Goal: Check status: Check status

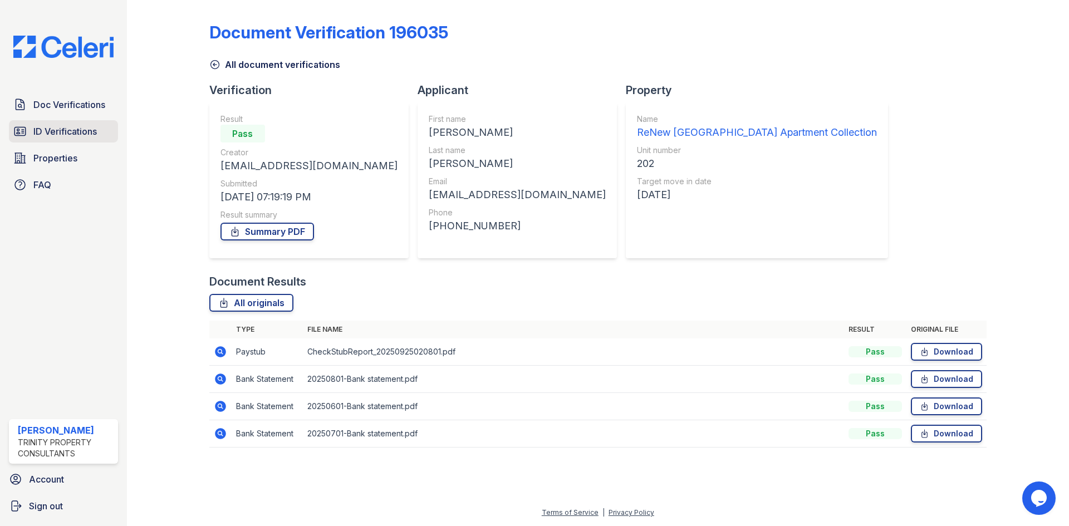
click at [51, 130] on span "ID Verifications" at bounding box center [64, 131] width 63 height 13
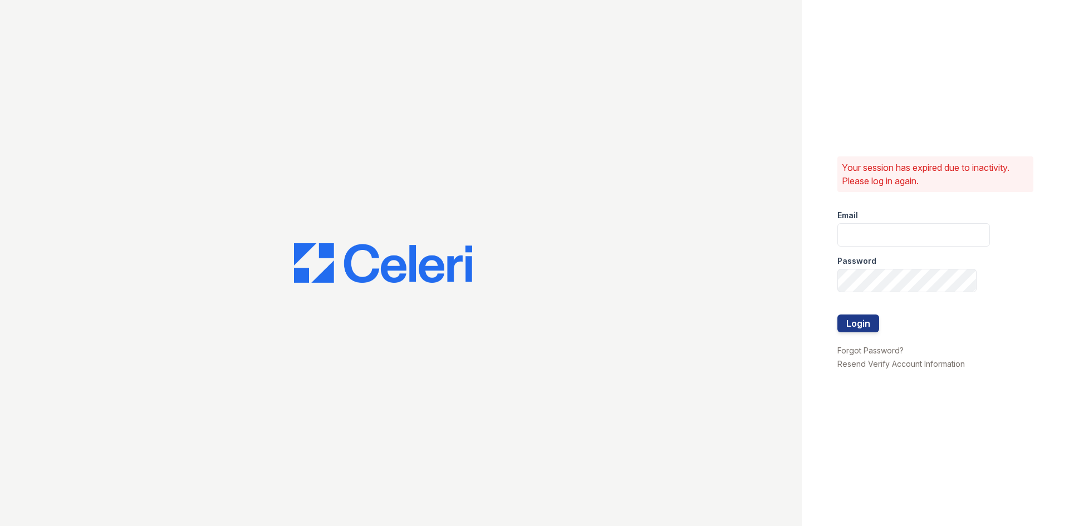
type input "tgibson@trinity-pm.com"
click at [849, 317] on button "Login" at bounding box center [858, 323] width 42 height 18
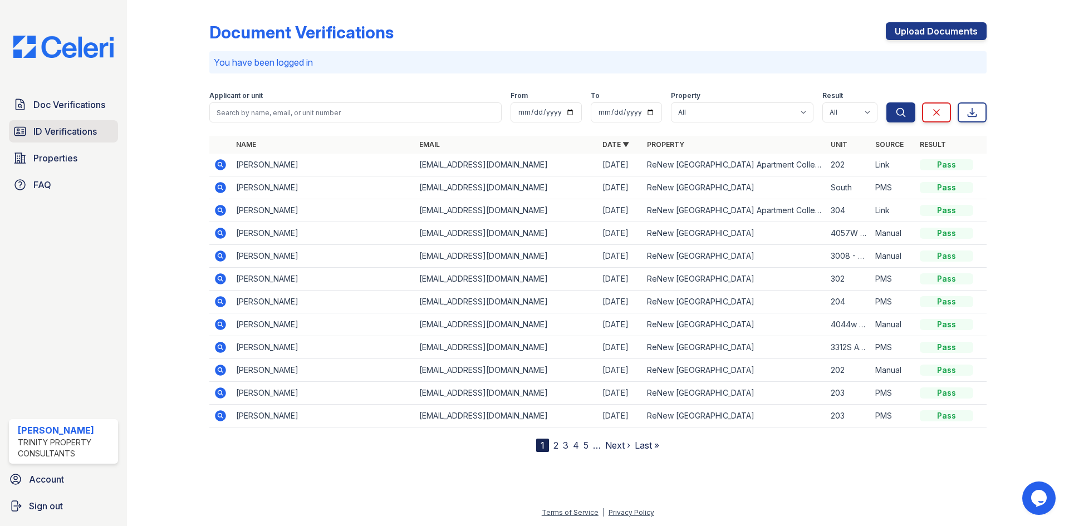
click at [77, 126] on span "ID Verifications" at bounding box center [64, 131] width 63 height 13
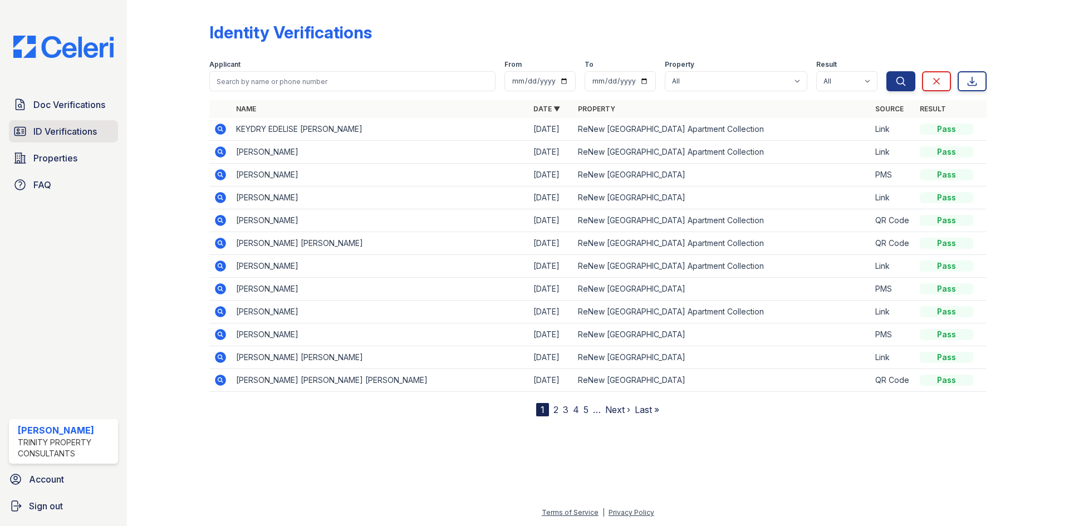
click at [51, 122] on link "ID Verifications" at bounding box center [63, 131] width 109 height 22
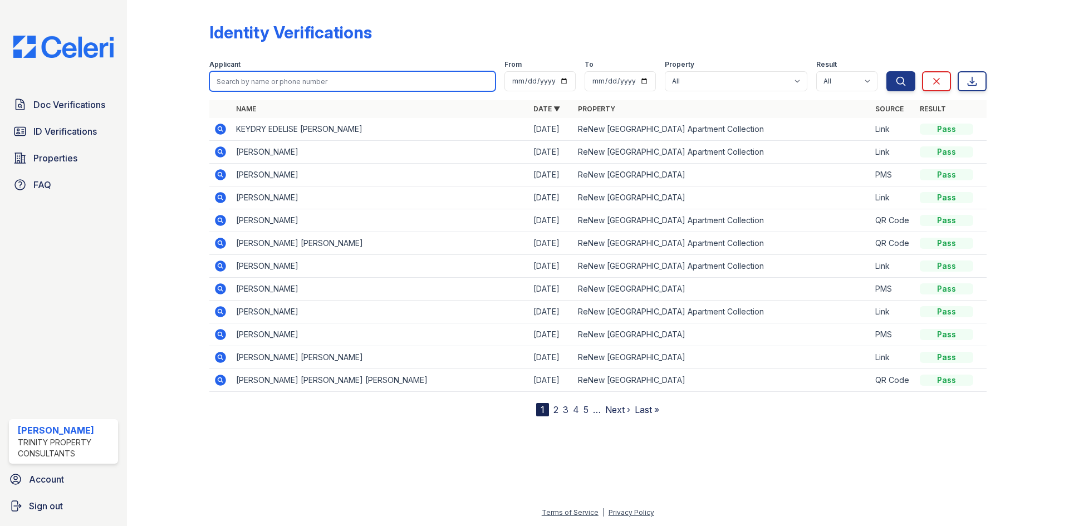
click at [285, 80] on input "search" at bounding box center [352, 81] width 286 height 20
type input "[PERSON_NAME]"
click at [886, 71] on button "Search" at bounding box center [900, 81] width 29 height 20
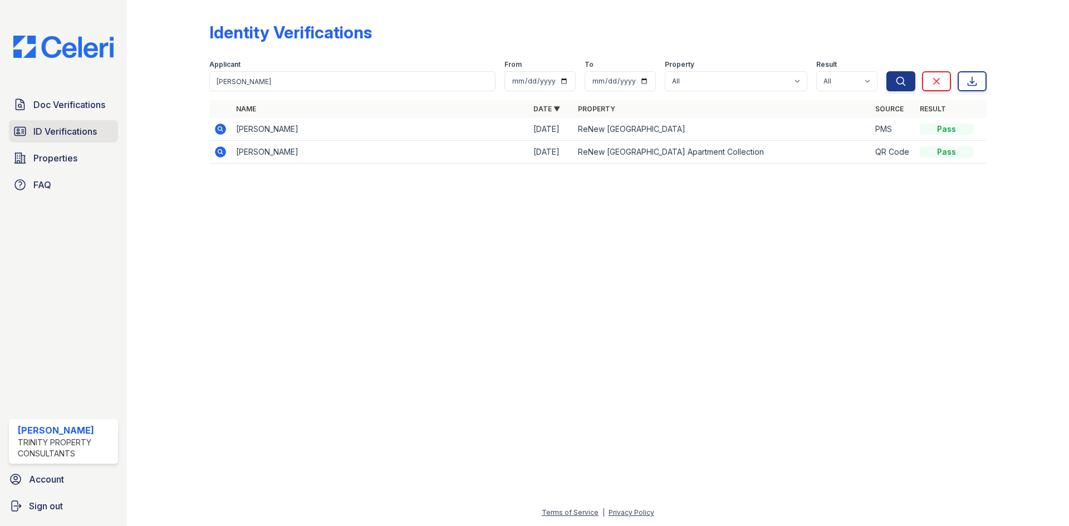
click at [77, 140] on link "ID Verifications" at bounding box center [63, 131] width 109 height 22
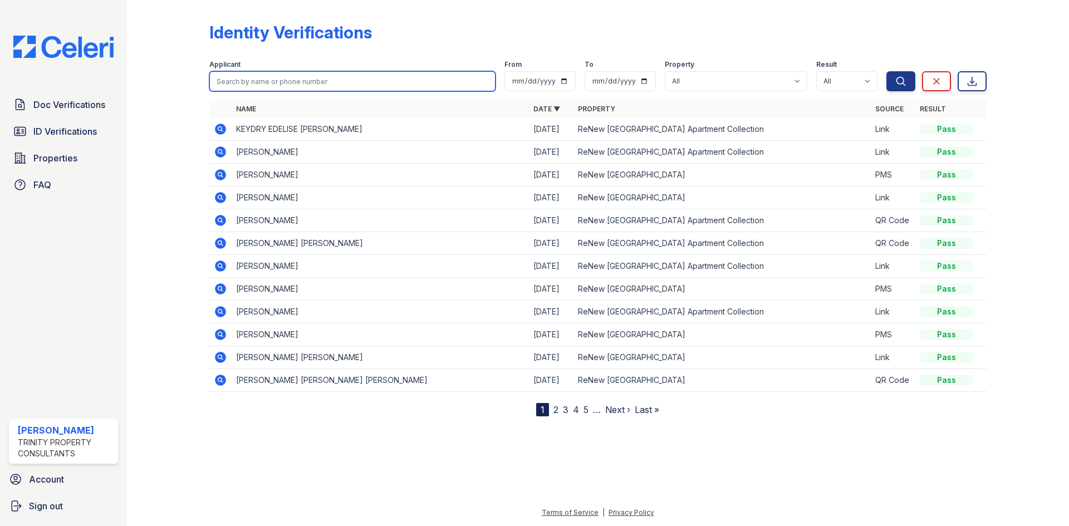
drag, startPoint x: 357, startPoint y: 83, endPoint x: 364, endPoint y: 80, distance: 8.0
click at [364, 80] on input "search" at bounding box center [352, 81] width 286 height 20
type input "luke"
click at [886, 71] on button "Search" at bounding box center [900, 81] width 29 height 20
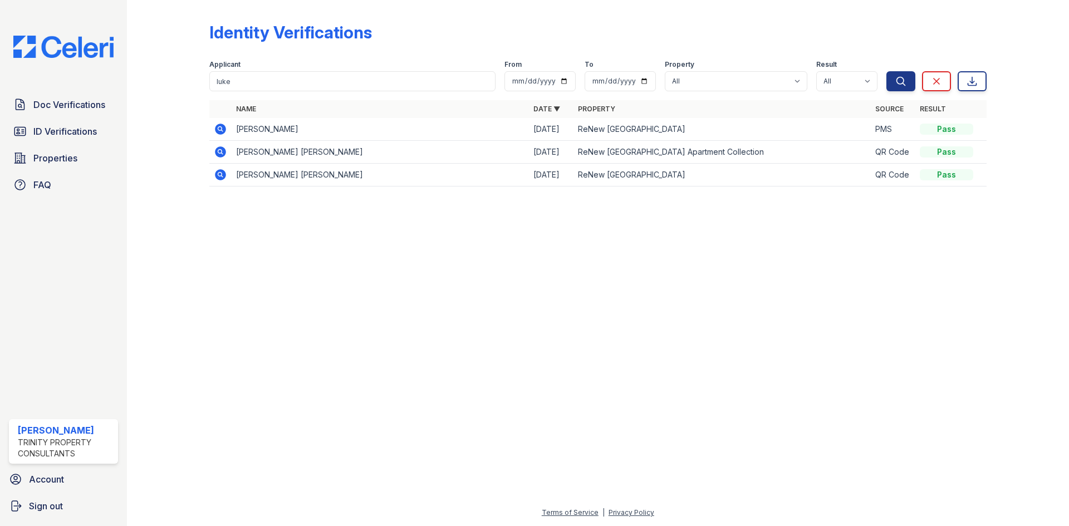
click at [222, 125] on icon at bounding box center [220, 129] width 11 height 11
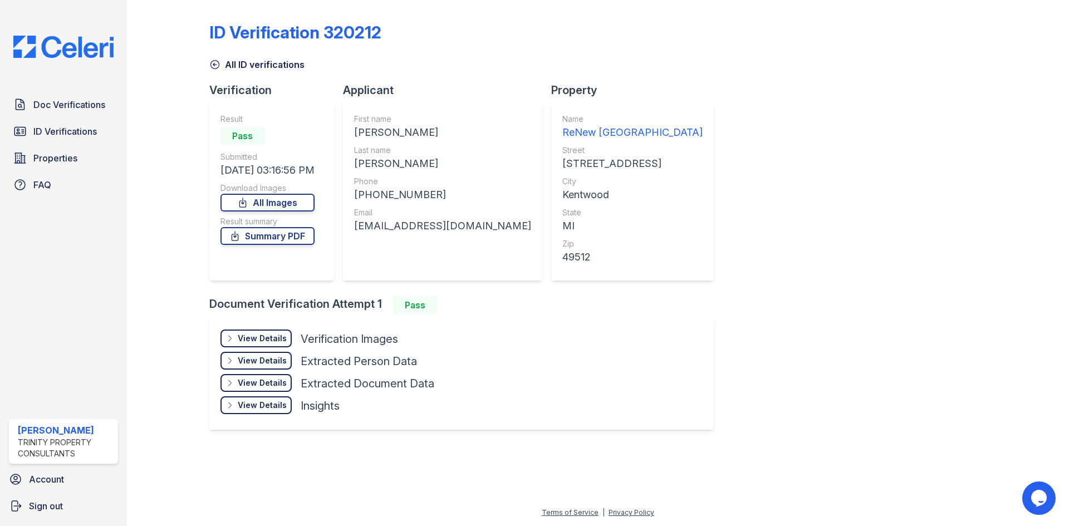
click at [273, 335] on div "View Details" at bounding box center [262, 338] width 49 height 11
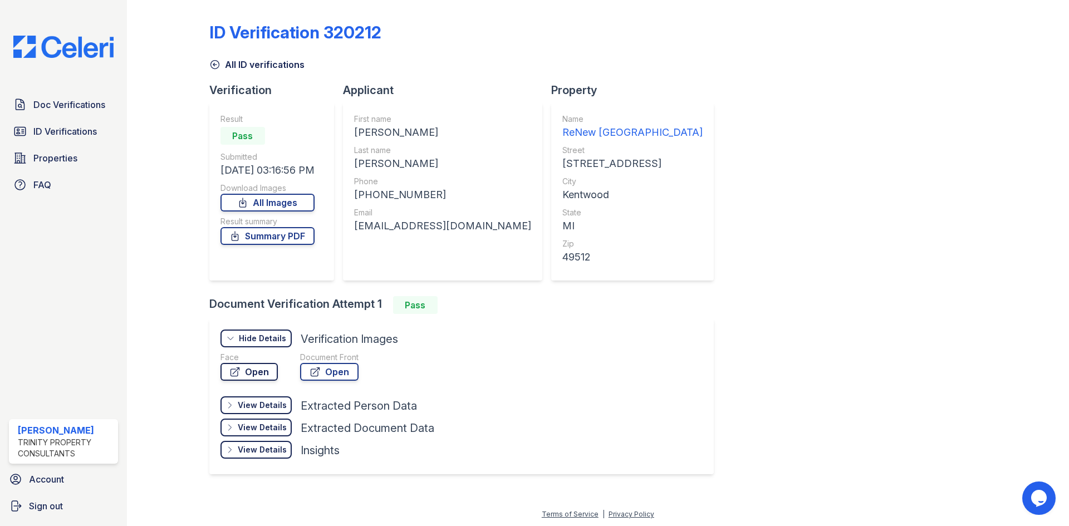
click at [253, 371] on link "Open" at bounding box center [248, 372] width 57 height 18
click at [336, 376] on link "Open" at bounding box center [329, 372] width 58 height 18
click at [279, 238] on link "Summary PDF" at bounding box center [267, 236] width 94 height 18
click at [82, 94] on link "Doc Verifications" at bounding box center [63, 105] width 109 height 22
